Goal: Use online tool/utility: Utilize a website feature to perform a specific function

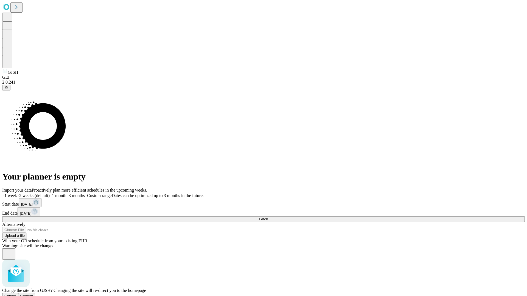
click at [33, 294] on span "Confirm" at bounding box center [26, 296] width 13 height 4
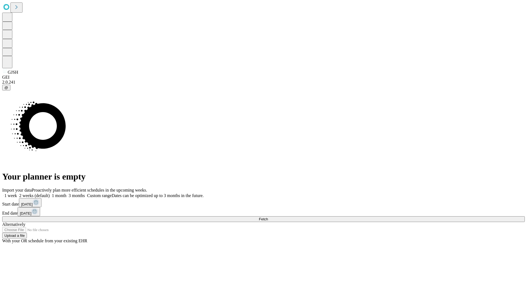
click at [17, 194] on label "1 week" at bounding box center [9, 196] width 15 height 5
click at [268, 217] on span "Fetch" at bounding box center [263, 219] width 9 height 4
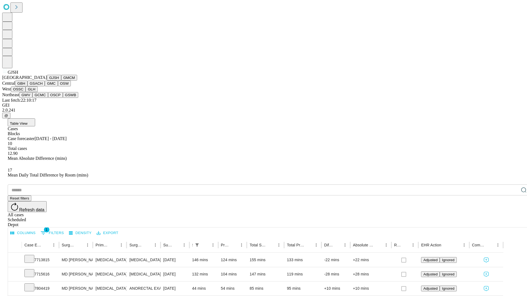
click at [61, 81] on button "GMCM" at bounding box center [69, 78] width 16 height 6
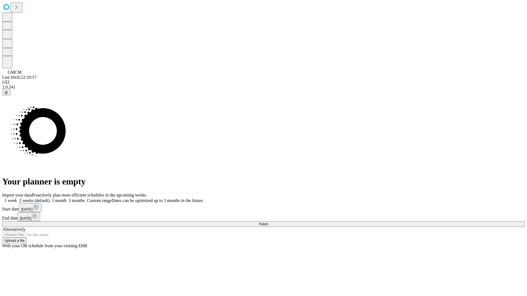
click at [17, 198] on label "1 week" at bounding box center [9, 200] width 15 height 5
click at [268, 222] on span "Fetch" at bounding box center [263, 224] width 9 height 4
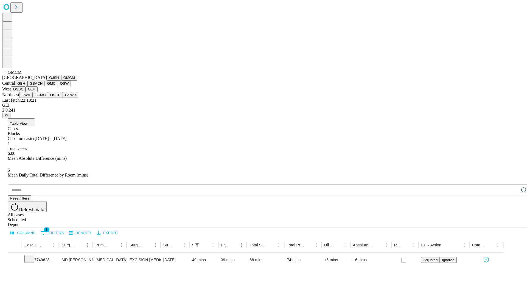
click at [27, 86] on button "GBH" at bounding box center [21, 84] width 12 height 6
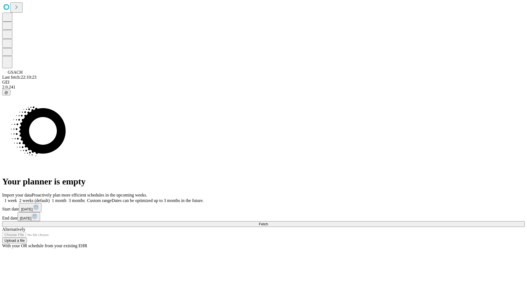
click at [268, 222] on span "Fetch" at bounding box center [263, 224] width 9 height 4
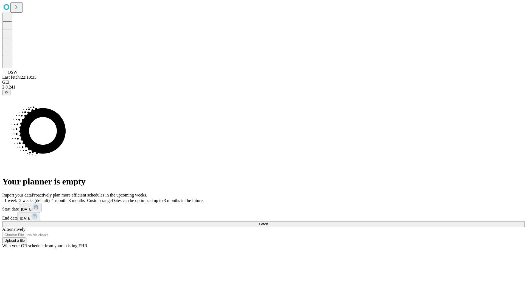
click at [268, 222] on span "Fetch" at bounding box center [263, 224] width 9 height 4
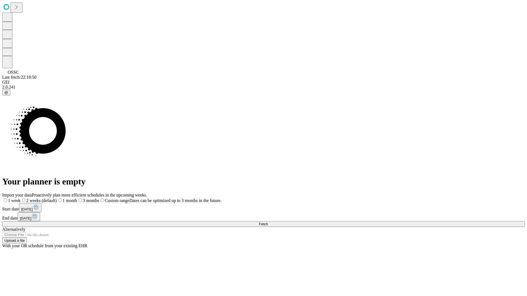
click at [21, 198] on label "1 week" at bounding box center [11, 200] width 18 height 5
click at [268, 222] on span "Fetch" at bounding box center [263, 224] width 9 height 4
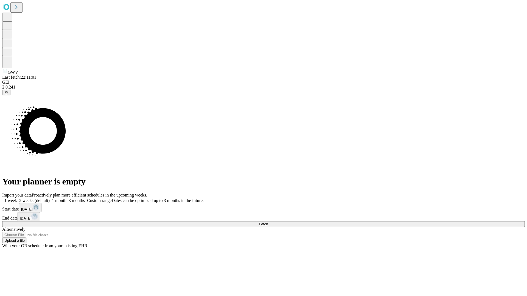
click at [17, 198] on label "1 week" at bounding box center [9, 200] width 15 height 5
click at [268, 222] on span "Fetch" at bounding box center [263, 224] width 9 height 4
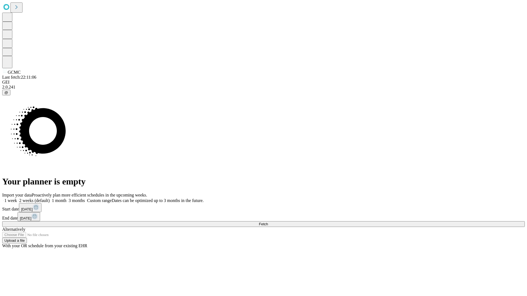
click at [17, 198] on label "1 week" at bounding box center [9, 200] width 15 height 5
click at [268, 222] on span "Fetch" at bounding box center [263, 224] width 9 height 4
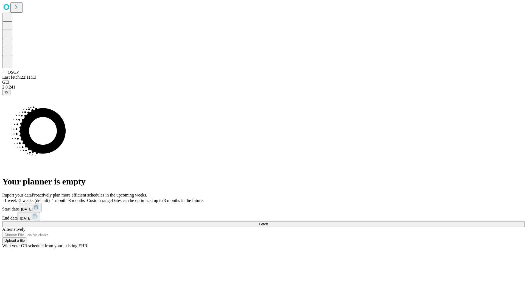
click at [268, 222] on span "Fetch" at bounding box center [263, 224] width 9 height 4
